Goal: Check status: Check status

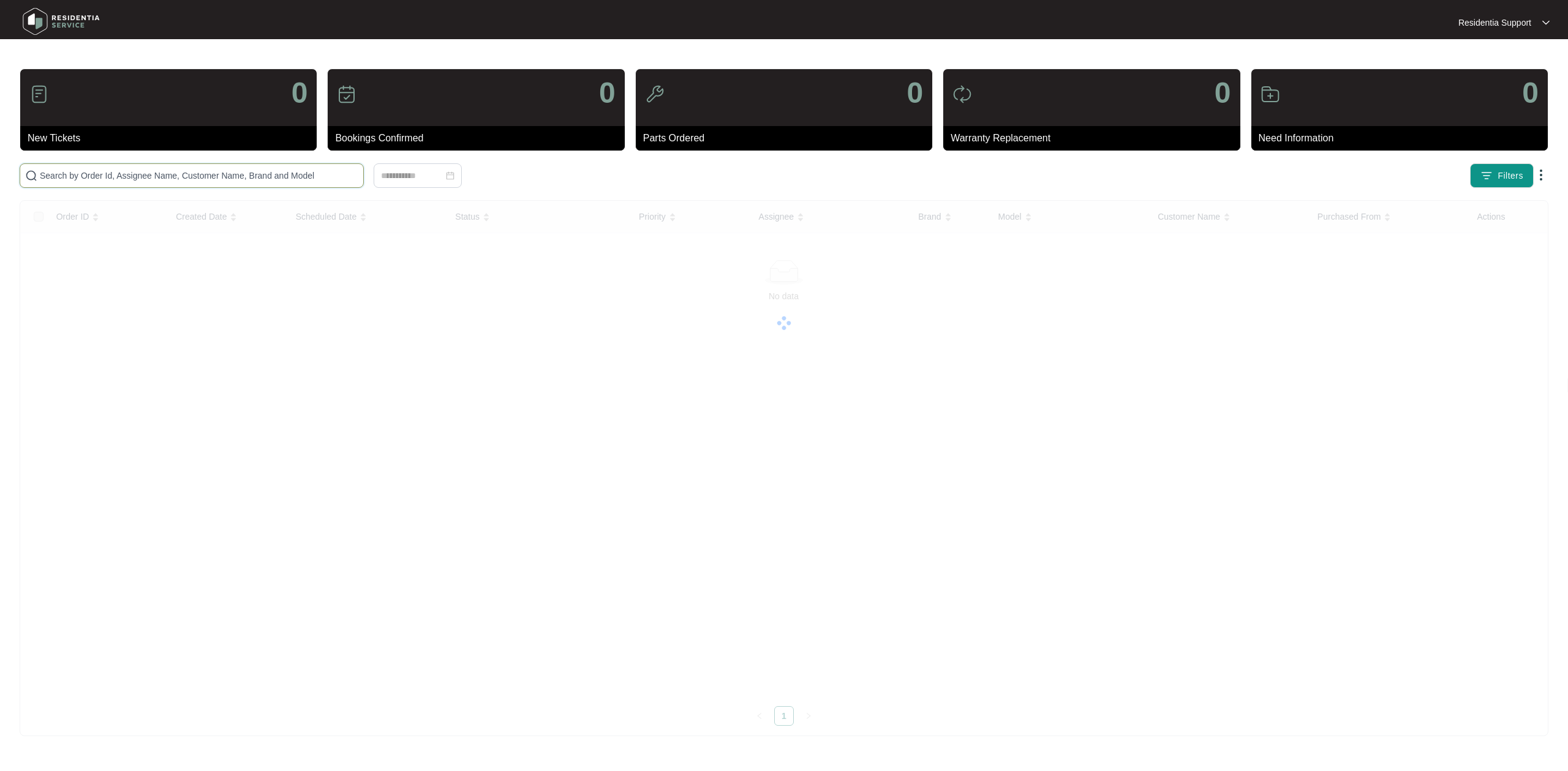
click at [164, 171] on input "text" at bounding box center [198, 175] width 318 height 13
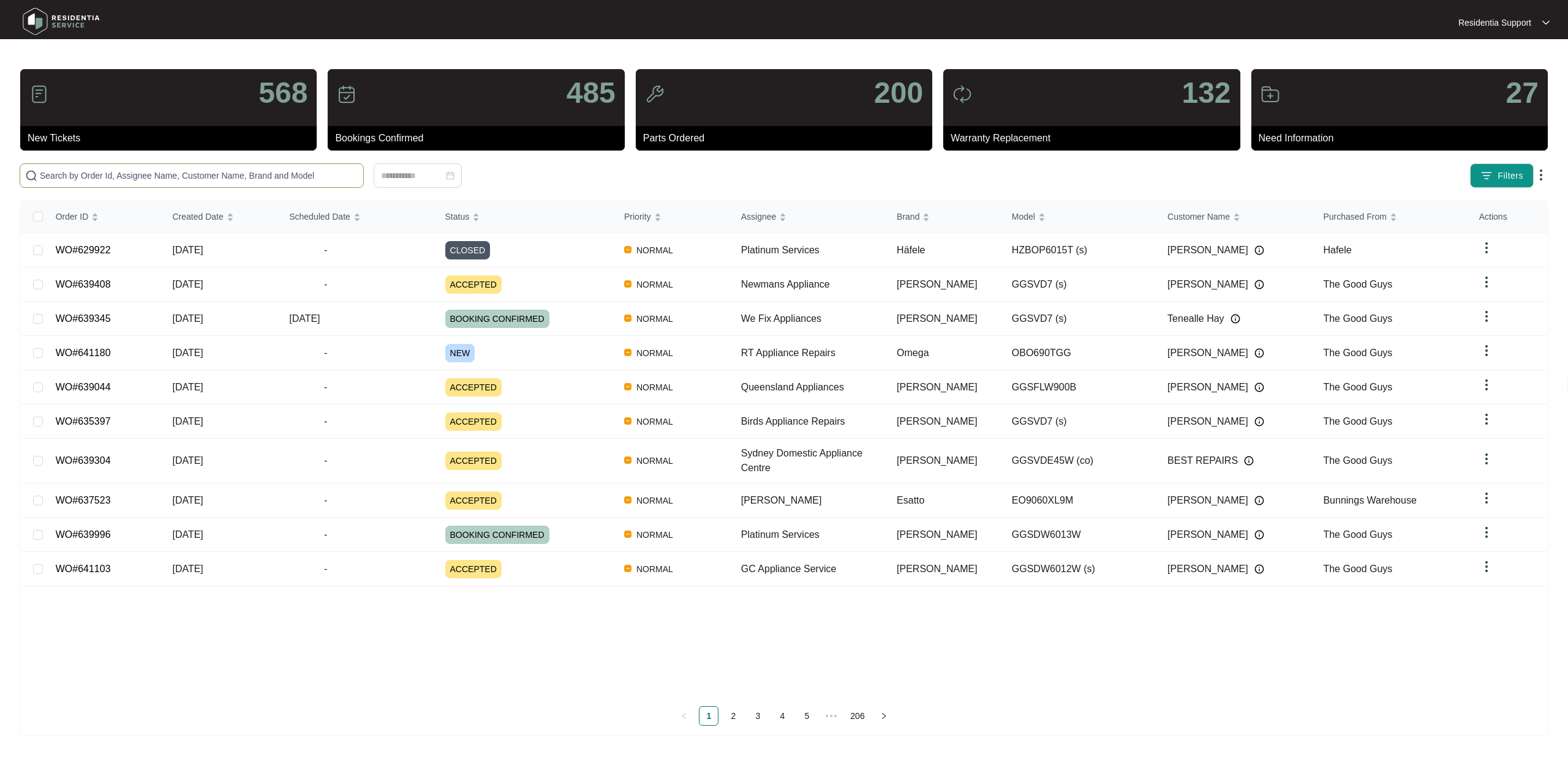
paste input "629922"
type input "629922"
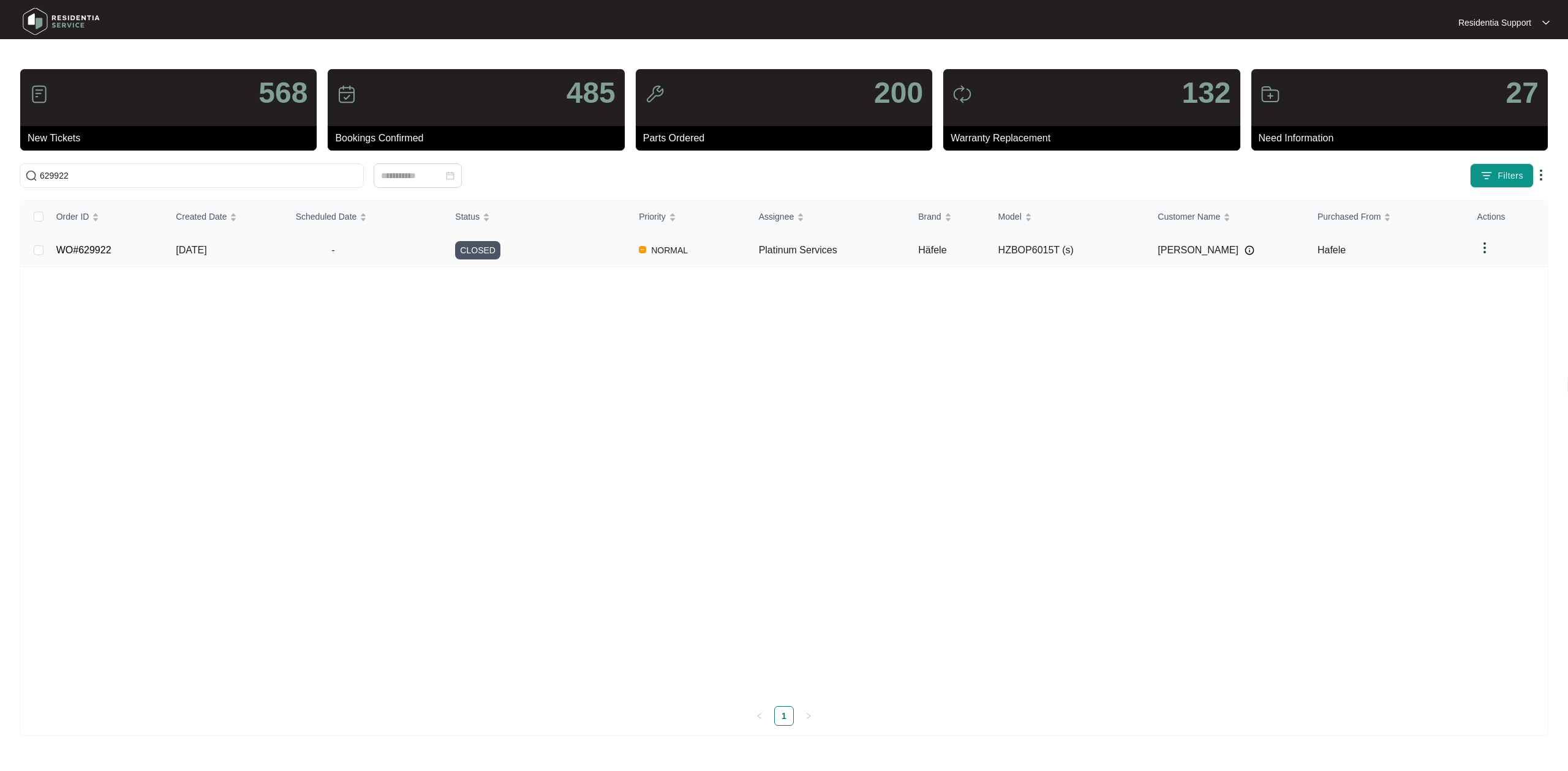
click at [299, 262] on td "-" at bounding box center [366, 250] width 160 height 35
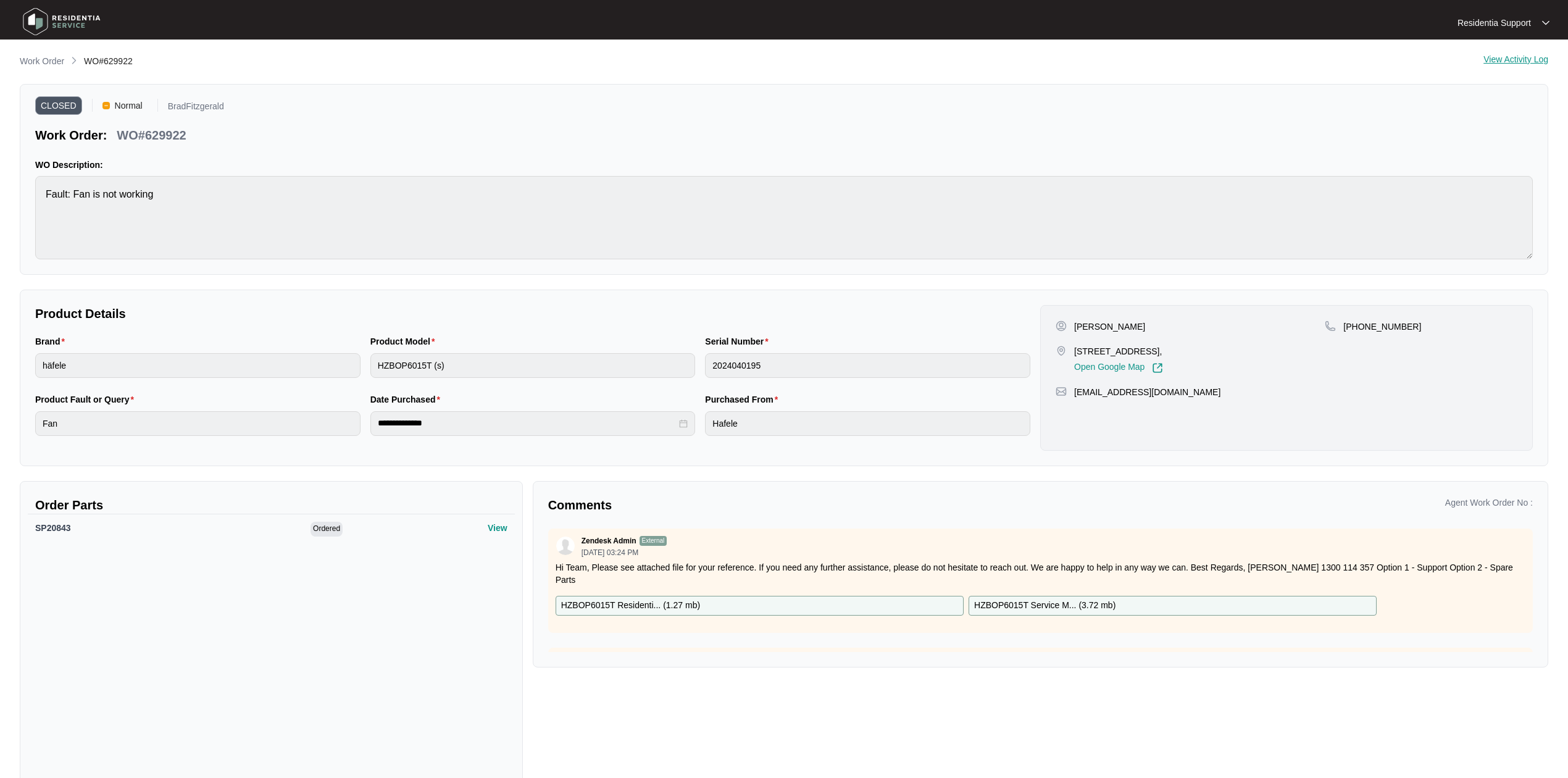
click at [87, 20] on img at bounding box center [61, 22] width 87 height 37
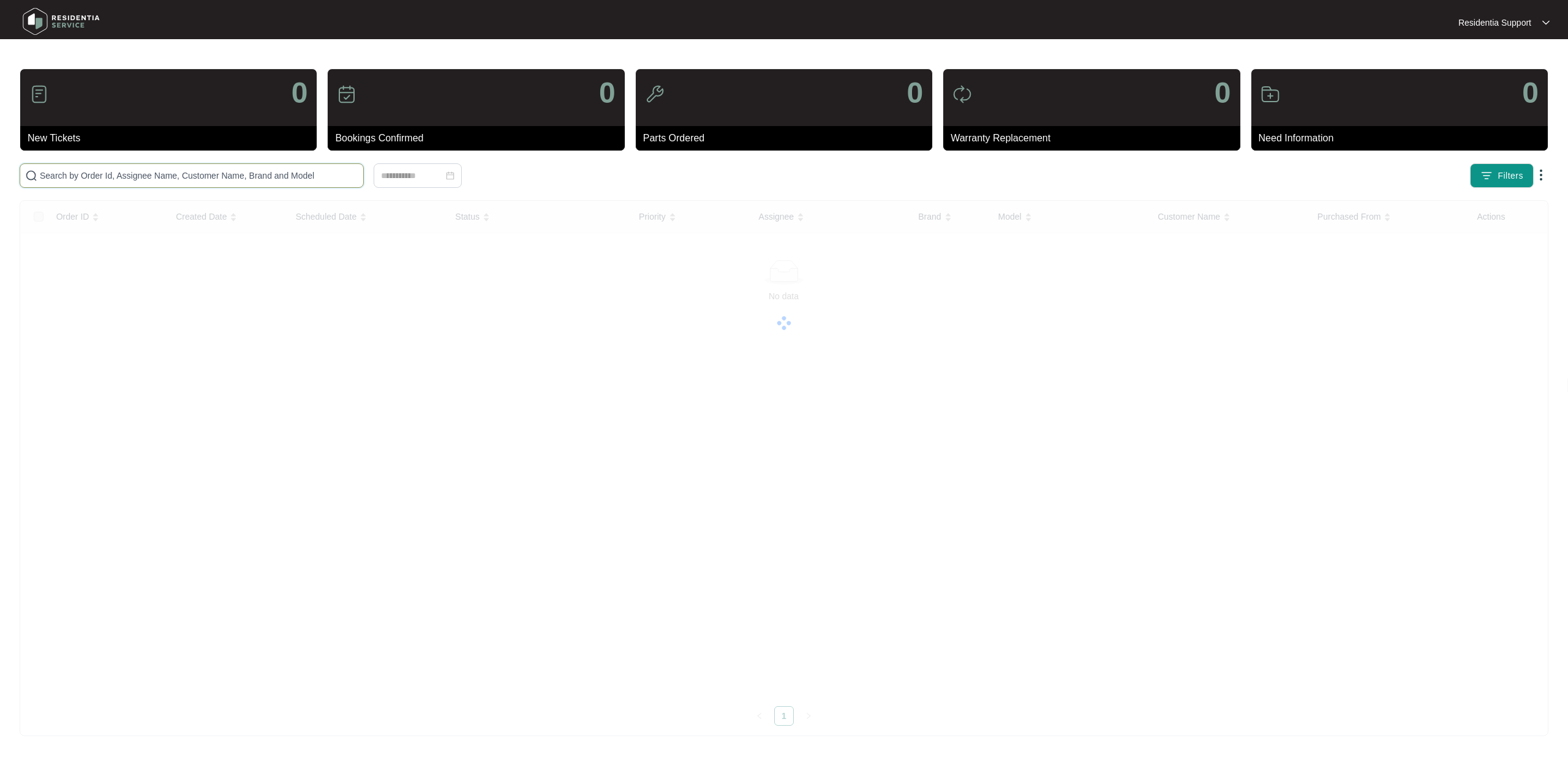
click at [192, 171] on input "text" at bounding box center [198, 175] width 318 height 13
paste input "631084"
type input "631084"
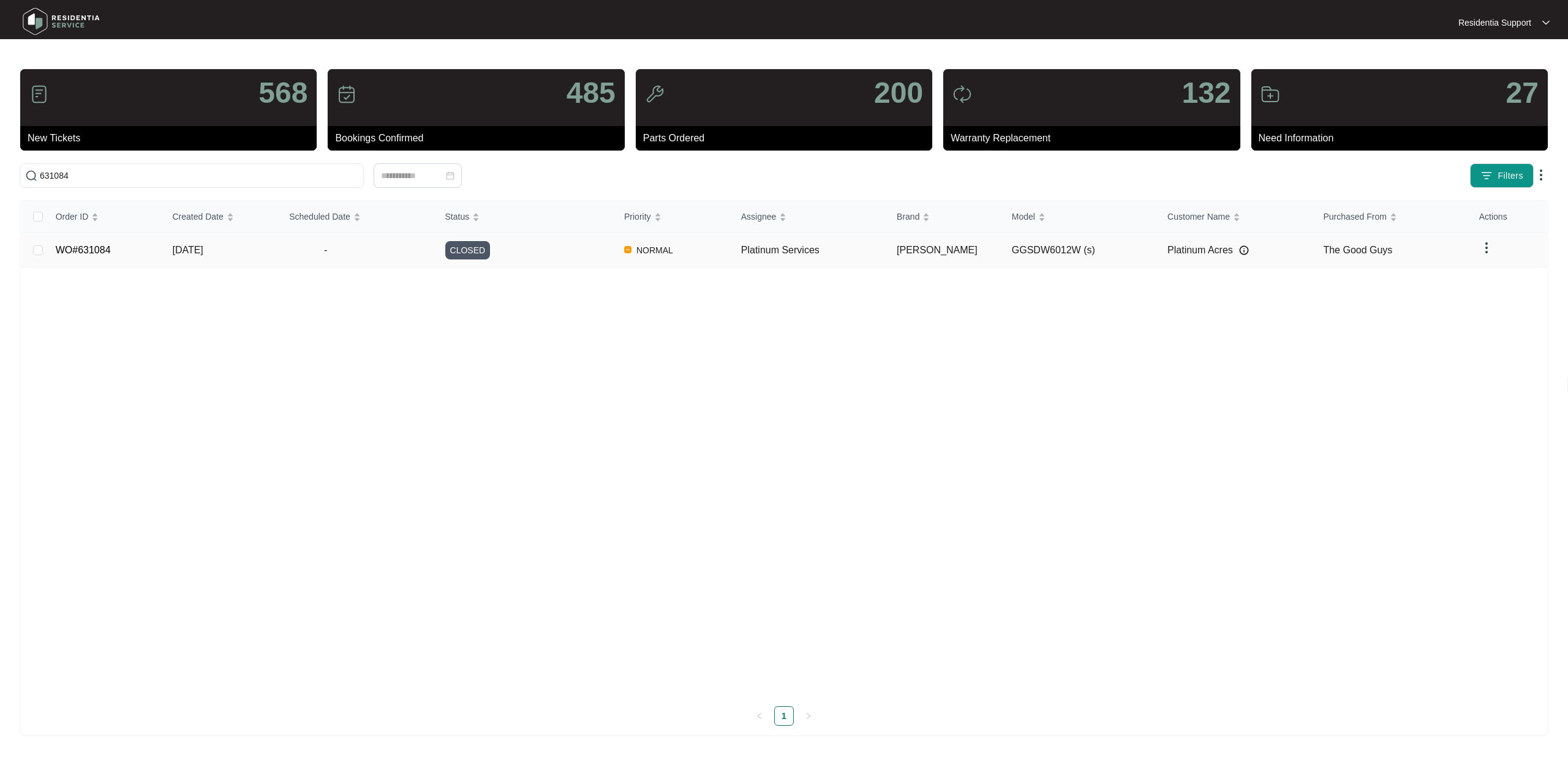
click at [306, 245] on span "-" at bounding box center [326, 250] width 73 height 14
